Goal: Complete application form

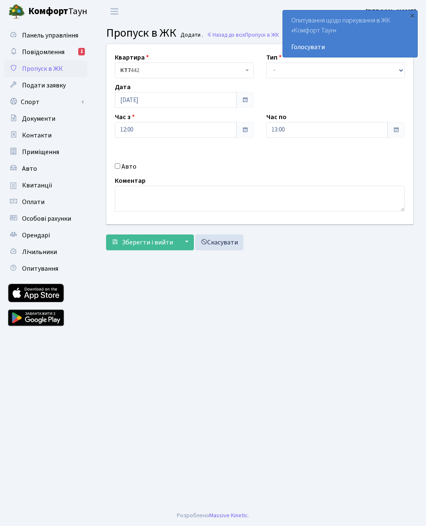
click at [119, 169] on input "Авто" at bounding box center [117, 165] width 5 height 5
checkbox input "true"
click at [293, 157] on input "text" at bounding box center [335, 160] width 139 height 16
type input "[PERSON_NAME]"
type input "КА8082ІР"
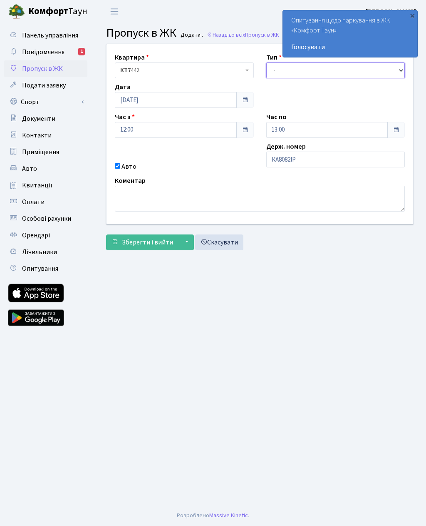
click at [286, 71] on select "- Доставка Таксі Гості Сервіс" at bounding box center [335, 70] width 139 height 16
select select "3"
click at [139, 246] on span "Зберегти і вийти" at bounding box center [147, 242] width 51 height 9
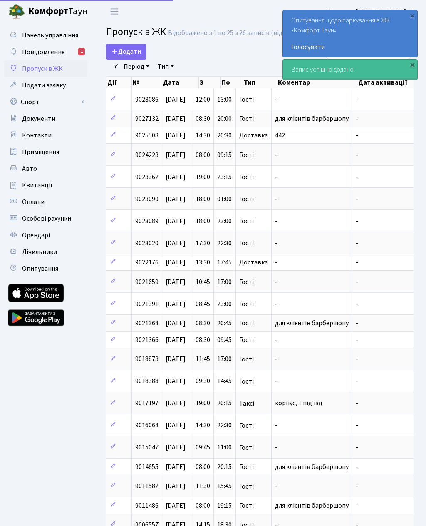
select select "25"
